Goal: Task Accomplishment & Management: Manage account settings

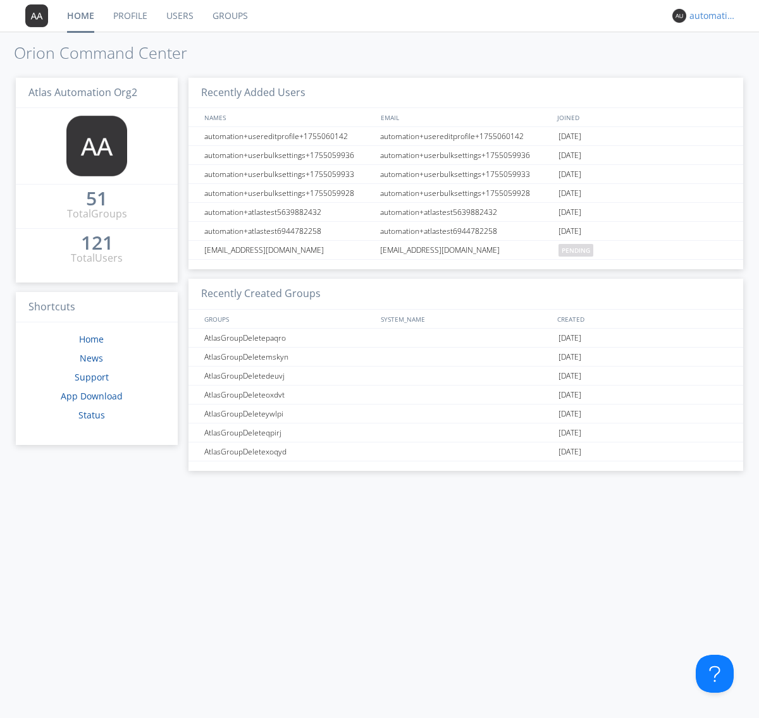
click at [709, 16] on div "automation+atlas+nodispatch+org2" at bounding box center [712, 15] width 47 height 13
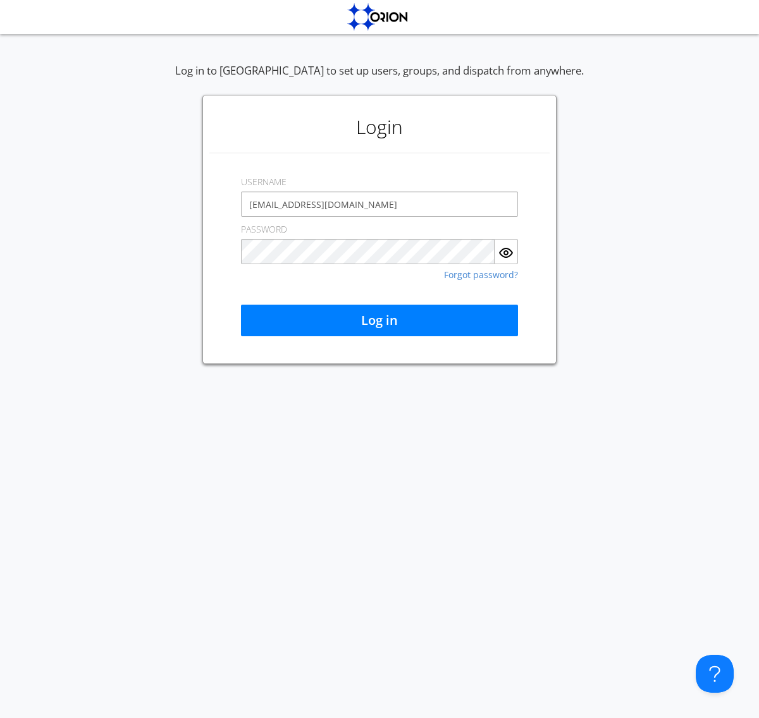
type input "[EMAIL_ADDRESS][DOMAIN_NAME]"
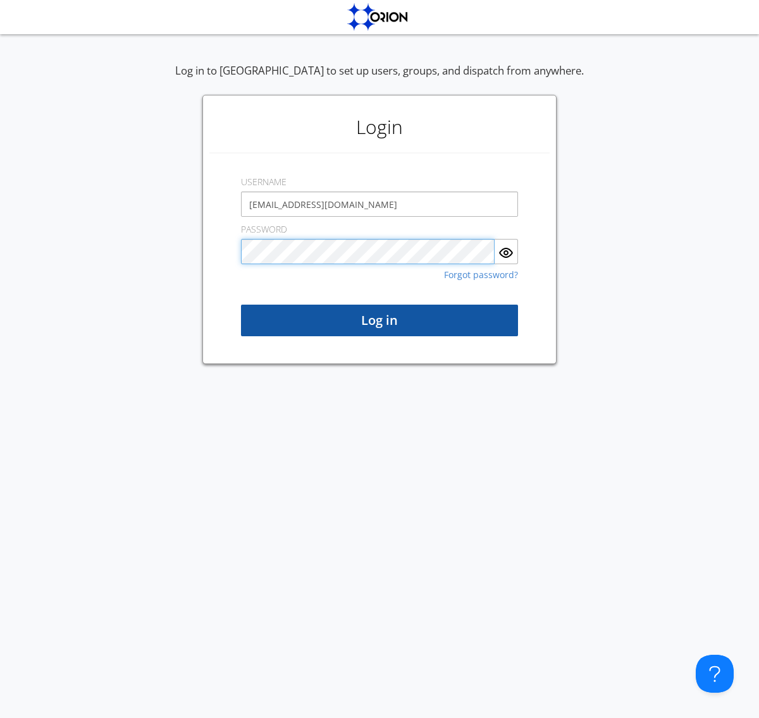
click at [379, 320] on button "Log in" at bounding box center [379, 321] width 277 height 32
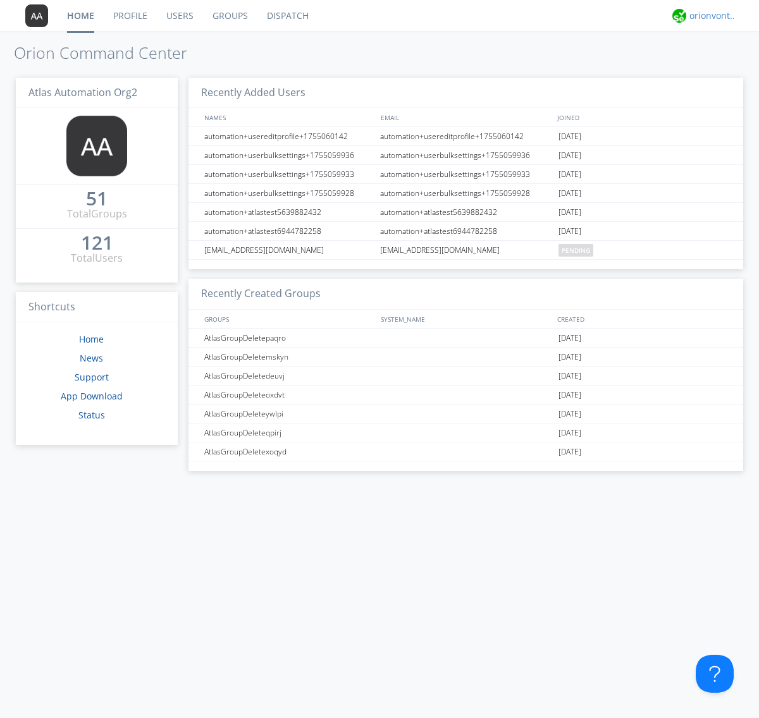
click at [709, 16] on div "orionvontas+atlas+automation+org2" at bounding box center [712, 15] width 47 height 13
